Goal: Task Accomplishment & Management: Use online tool/utility

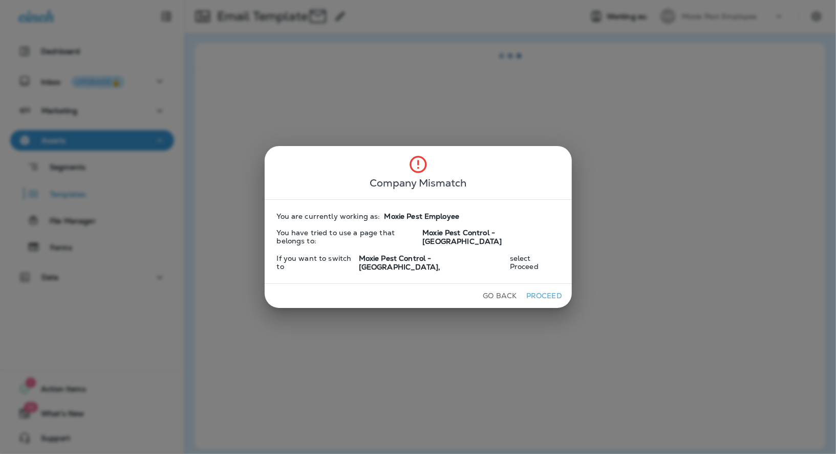
click at [527, 291] on button "Proceed" at bounding box center [544, 296] width 38 height 16
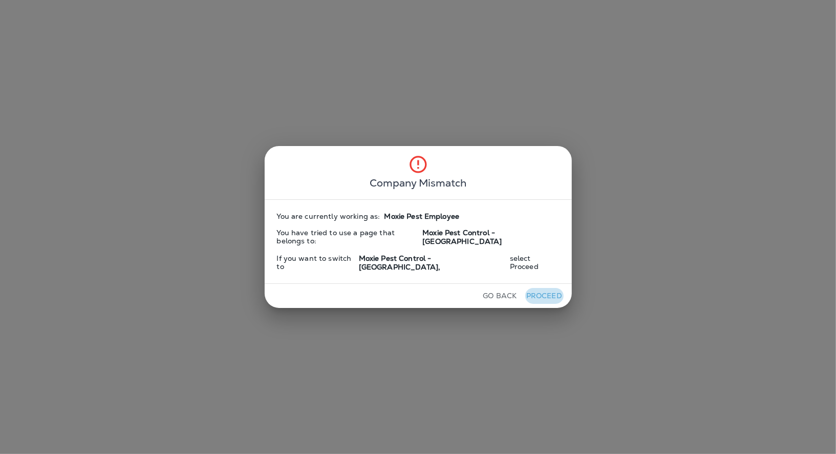
click at [527, 291] on button "Proceed" at bounding box center [544, 296] width 38 height 16
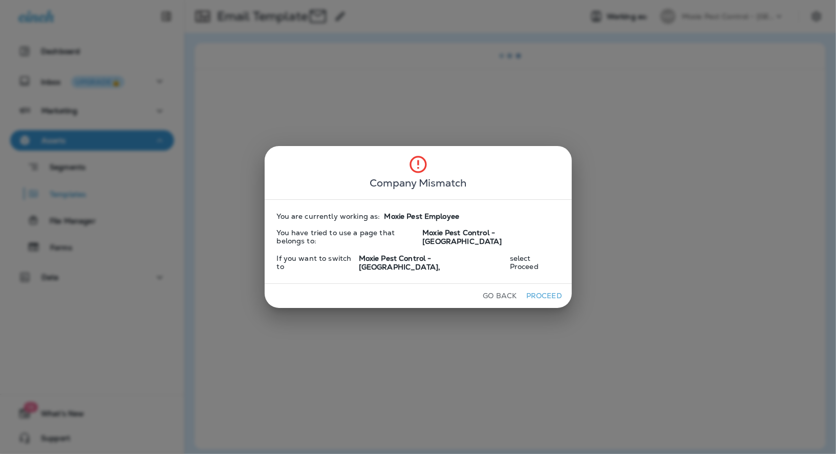
click at [527, 292] on button "Proceed" at bounding box center [544, 296] width 38 height 16
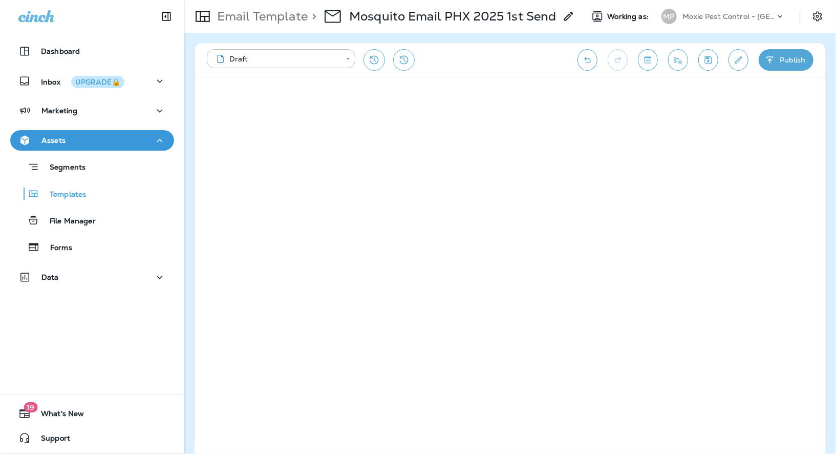
click at [589, 61] on icon "Undo" at bounding box center [587, 60] width 11 height 10
click at [164, 18] on icon "Collapse Sidebar" at bounding box center [166, 16] width 12 height 12
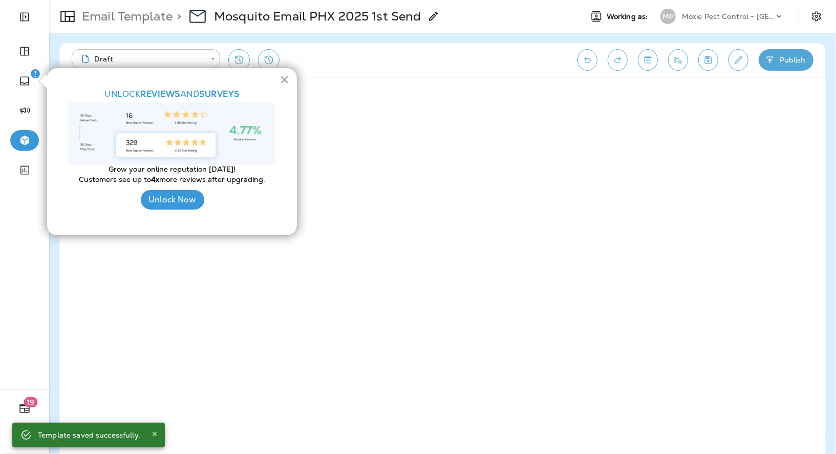
click at [282, 81] on button "×" at bounding box center [285, 79] width 10 height 16
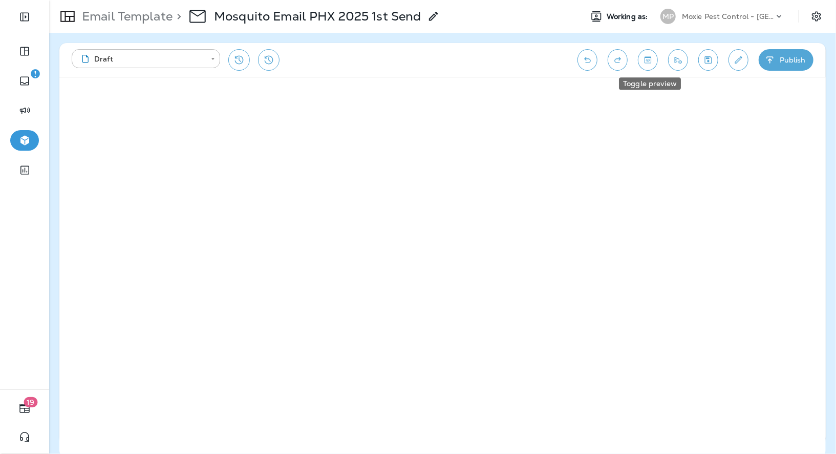
click at [649, 63] on icon "Toggle preview" at bounding box center [648, 60] width 11 height 10
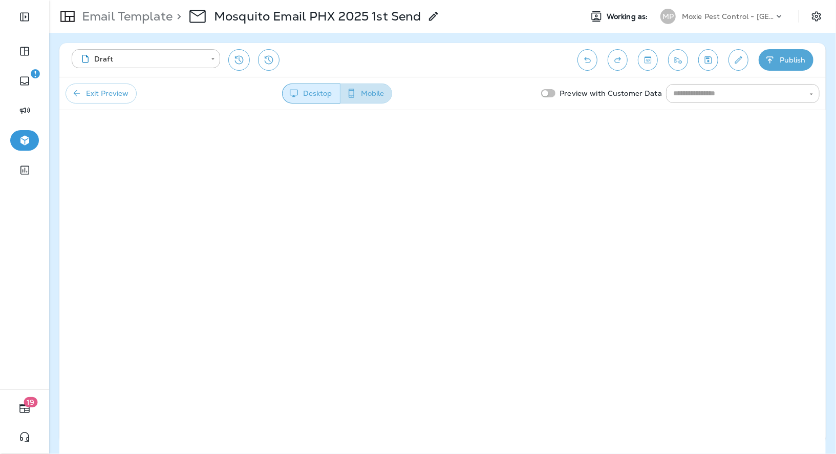
click at [378, 92] on button "Mobile" at bounding box center [366, 93] width 52 height 20
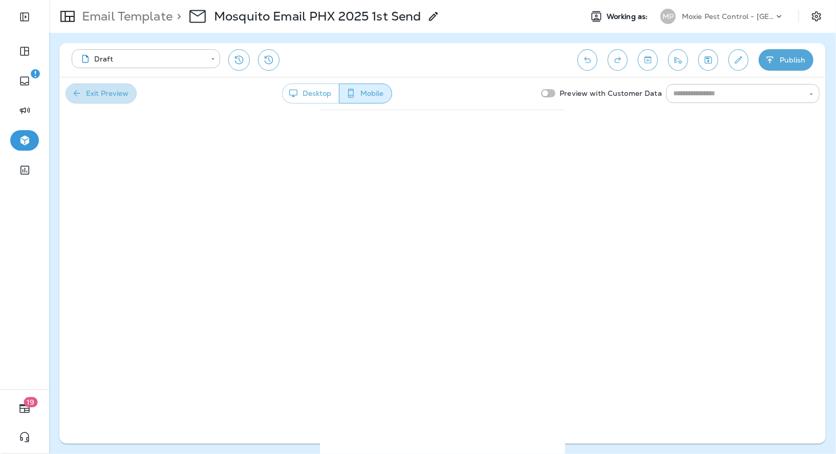
click at [116, 98] on button "Exit Preview" at bounding box center [101, 93] width 71 height 20
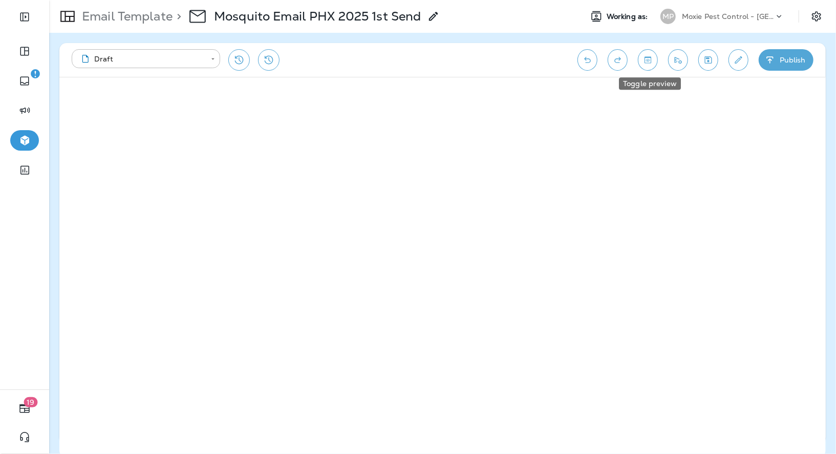
click at [647, 65] on button "Toggle preview" at bounding box center [648, 60] width 20 height 22
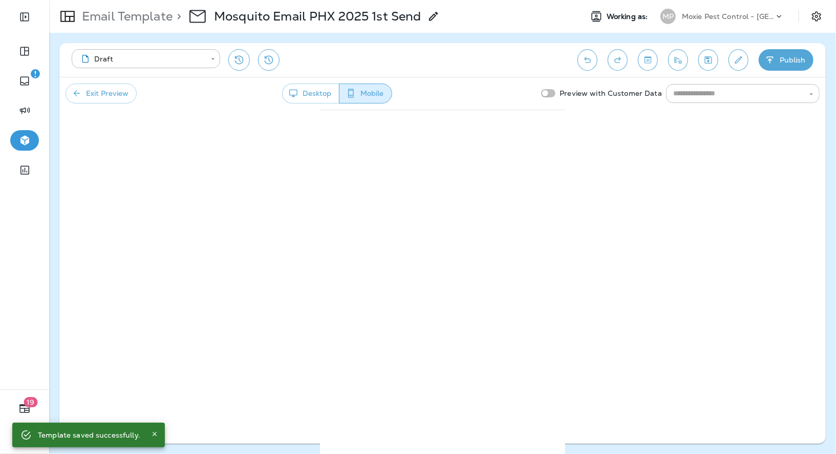
click at [123, 94] on button "Exit Preview" at bounding box center [101, 93] width 71 height 20
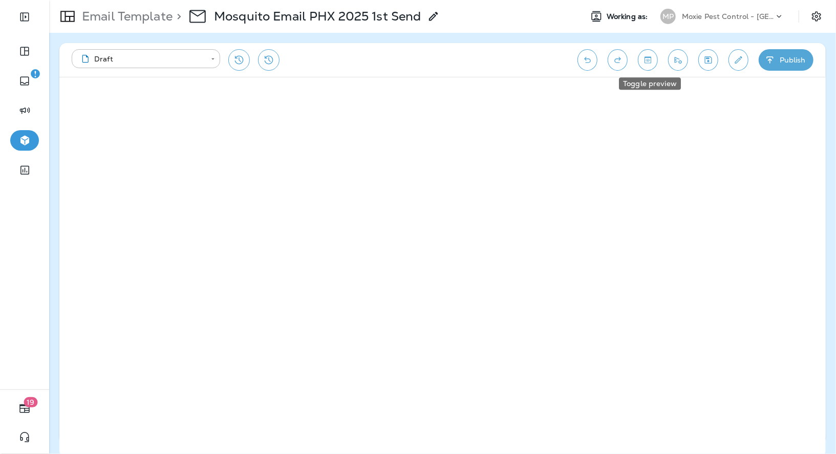
click at [646, 60] on icon "Toggle preview" at bounding box center [648, 60] width 11 height 10
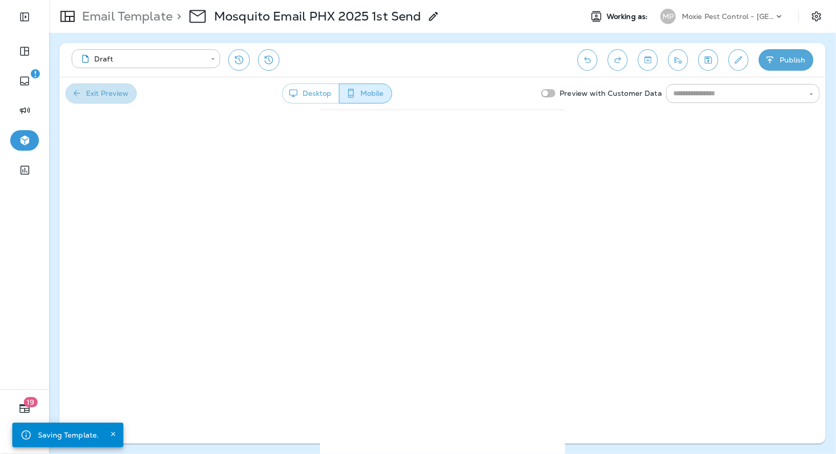
click at [114, 92] on button "Exit Preview" at bounding box center [101, 93] width 71 height 20
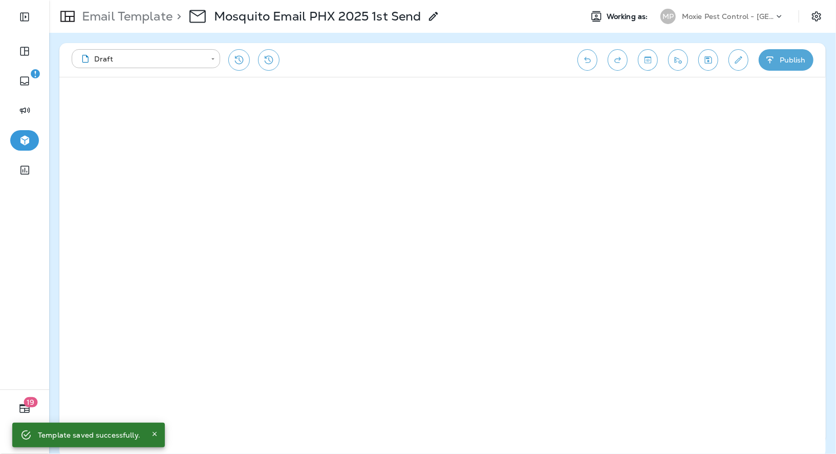
click at [711, 63] on icon "Save" at bounding box center [708, 59] width 7 height 7
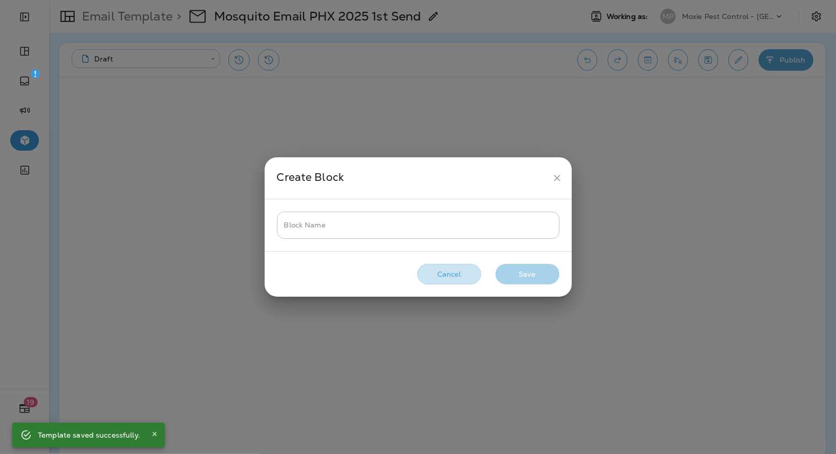
click at [453, 273] on button "Cancel" at bounding box center [449, 274] width 64 height 21
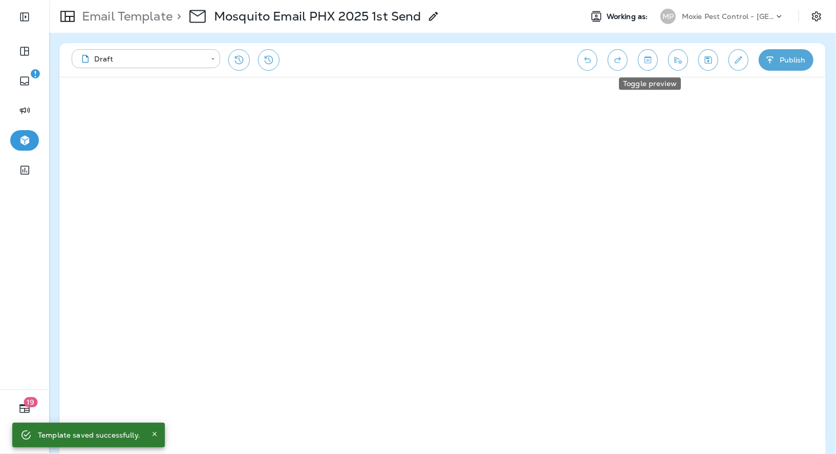
click at [649, 63] on icon "Toggle preview" at bounding box center [648, 60] width 11 height 10
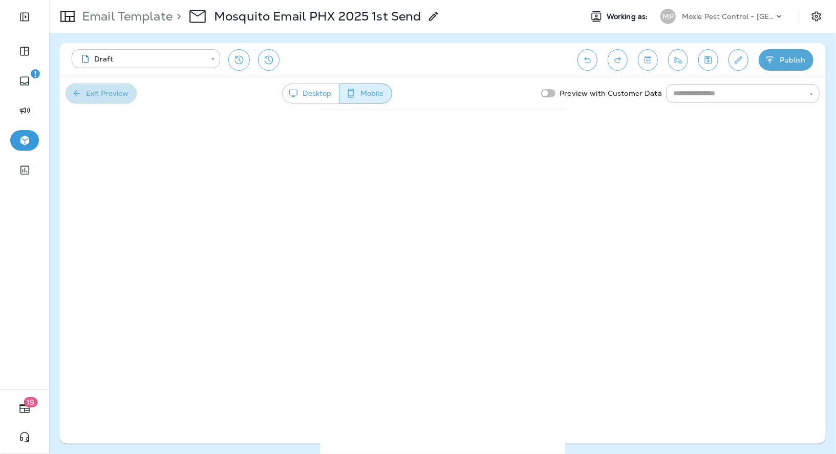
click at [122, 95] on button "Exit Preview" at bounding box center [101, 93] width 71 height 20
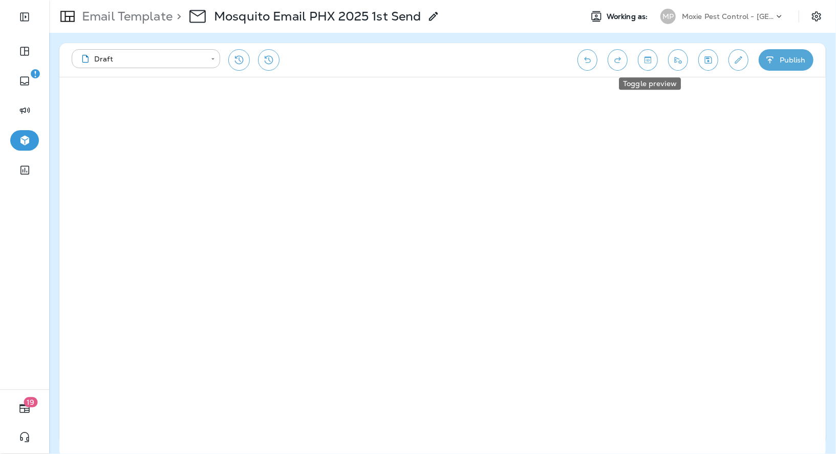
click at [647, 62] on icon "Toggle preview" at bounding box center [648, 60] width 11 height 10
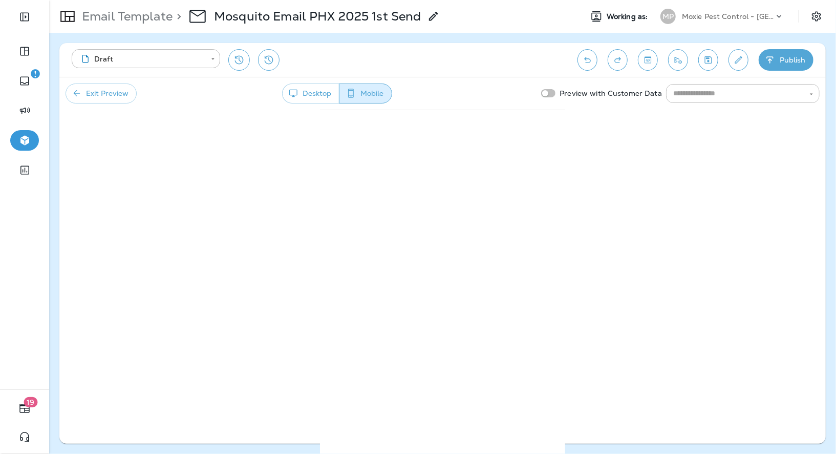
click at [313, 94] on button "Desktop" at bounding box center [310, 93] width 57 height 20
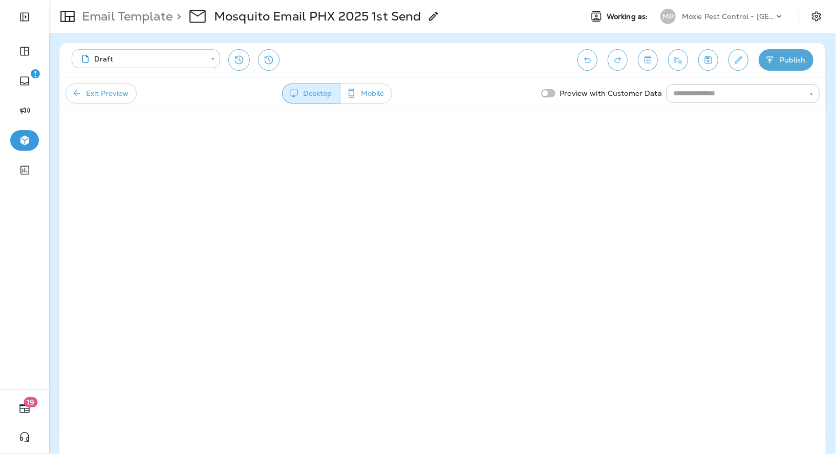
click at [107, 96] on button "Exit Preview" at bounding box center [101, 93] width 71 height 20
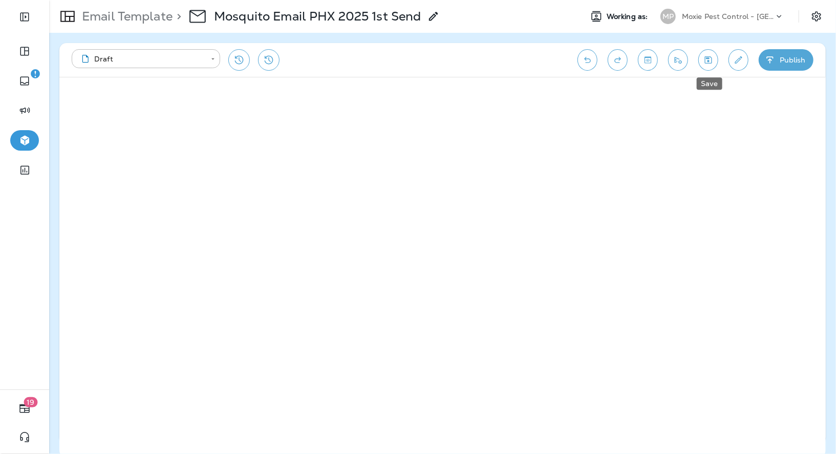
click at [706, 63] on icon "Save" at bounding box center [708, 60] width 11 height 10
click at [706, 61] on icon "Save" at bounding box center [708, 60] width 11 height 10
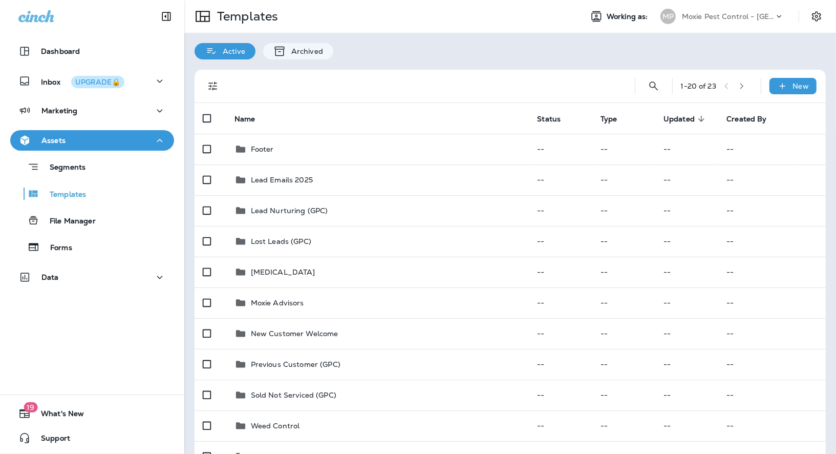
click at [757, 23] on div "Moxie Pest Control - [GEOGRAPHIC_DATA]" at bounding box center [728, 16] width 92 height 15
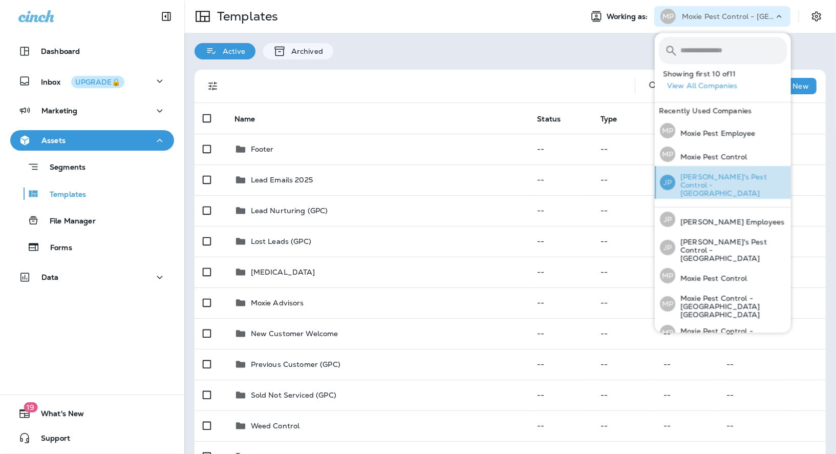
click at [735, 180] on p "[PERSON_NAME]'s Pest Control - [GEOGRAPHIC_DATA]" at bounding box center [731, 185] width 112 height 25
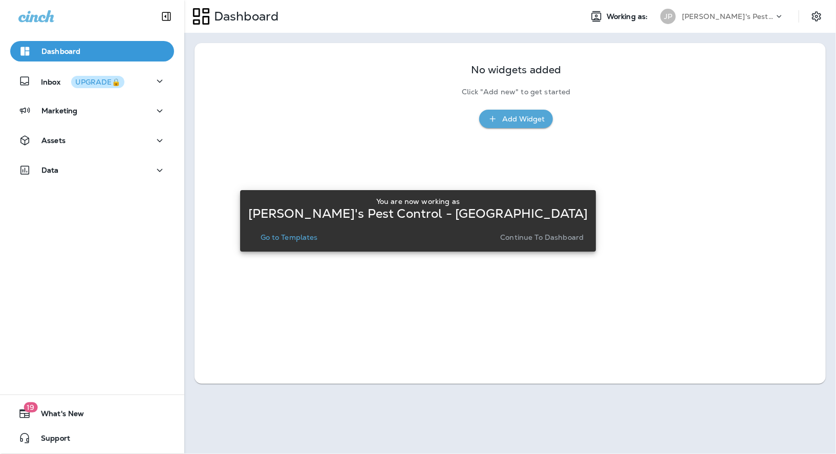
click at [299, 238] on p "Go to Templates" at bounding box center [289, 237] width 57 height 8
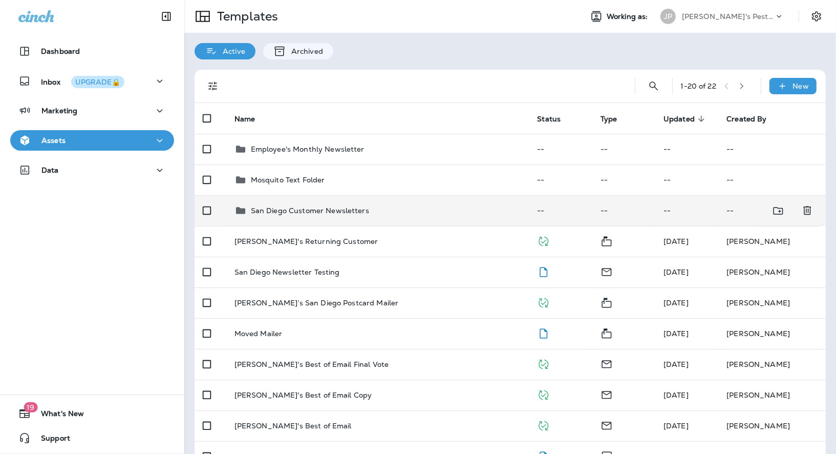
click at [288, 217] on td "San Diego Customer Newsletters" at bounding box center [377, 210] width 303 height 31
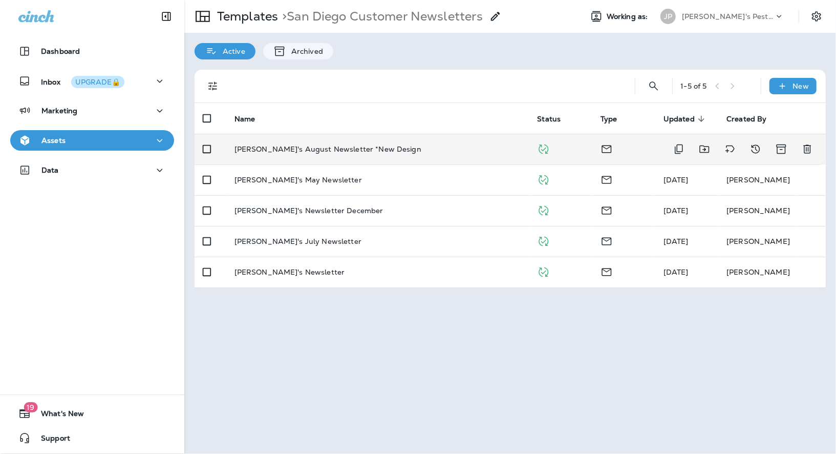
click at [324, 149] on p "[PERSON_NAME]'s August Newsletter *New Design" at bounding box center [327, 149] width 187 height 8
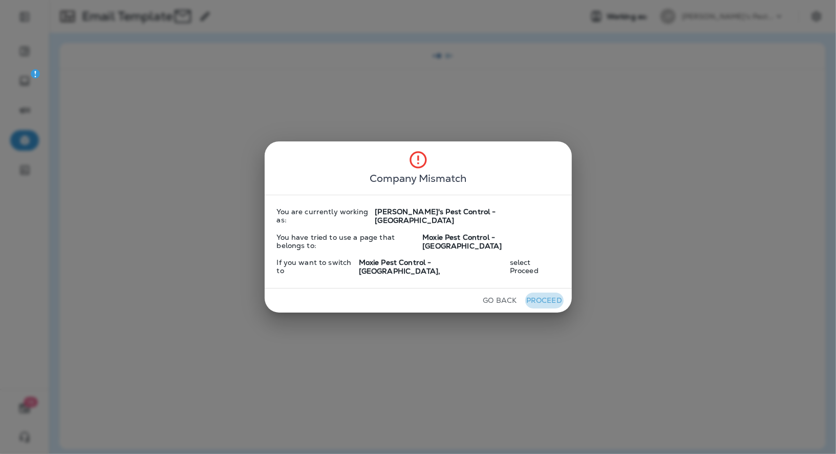
click at [536, 292] on button "Proceed" at bounding box center [544, 300] width 38 height 16
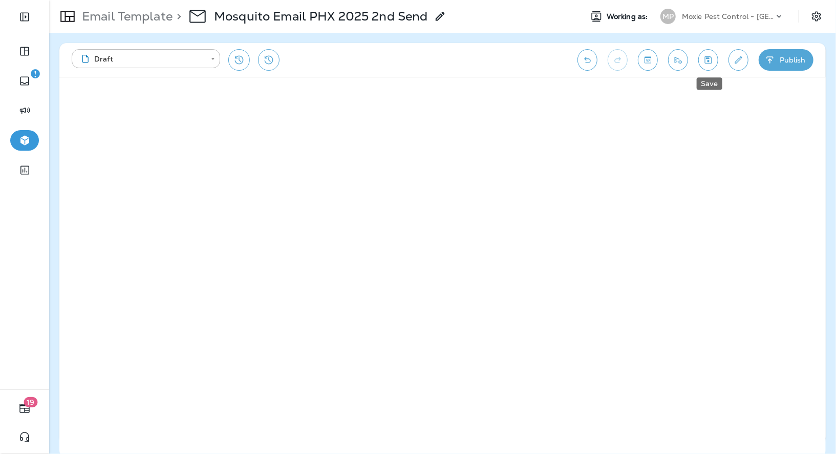
click at [712, 60] on icon "Save" at bounding box center [708, 59] width 7 height 7
click at [711, 63] on icon "Save" at bounding box center [708, 60] width 11 height 10
